Goal: Navigation & Orientation: Find specific page/section

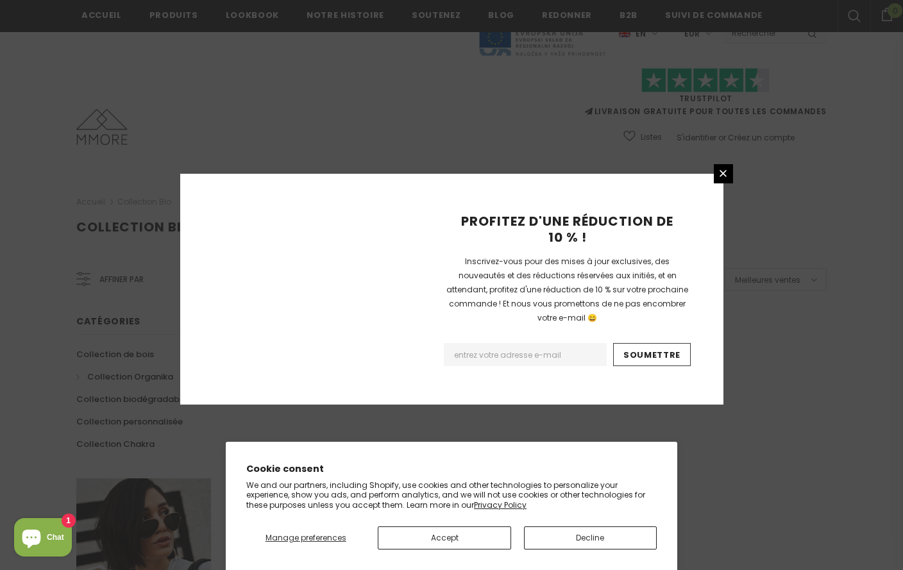
scroll to position [775, 0]
